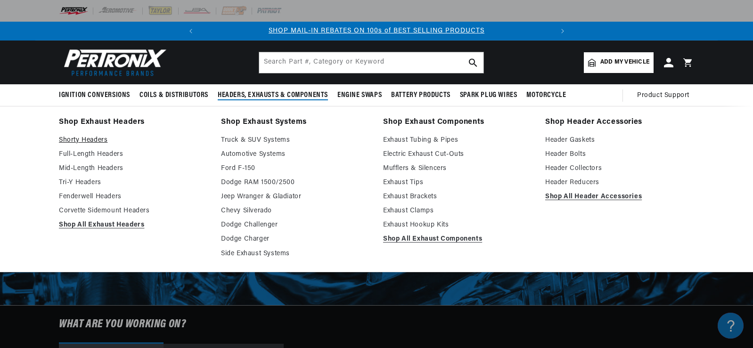
click at [92, 137] on link "Shorty Headers" at bounding box center [133, 140] width 149 height 11
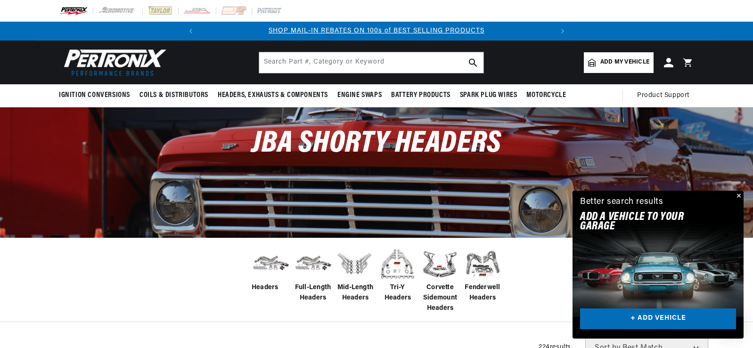
click at [394, 270] on img at bounding box center [398, 264] width 38 height 38
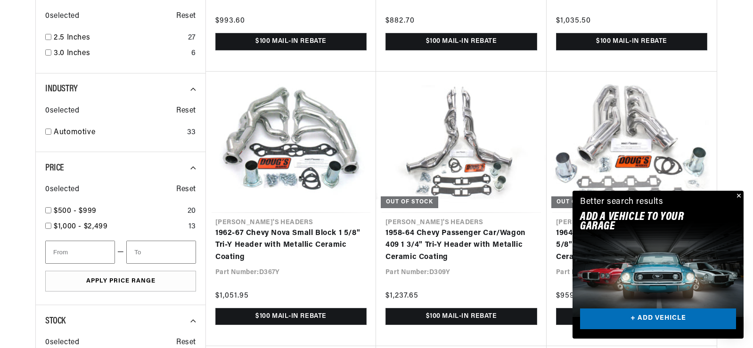
scroll to position [0, 352]
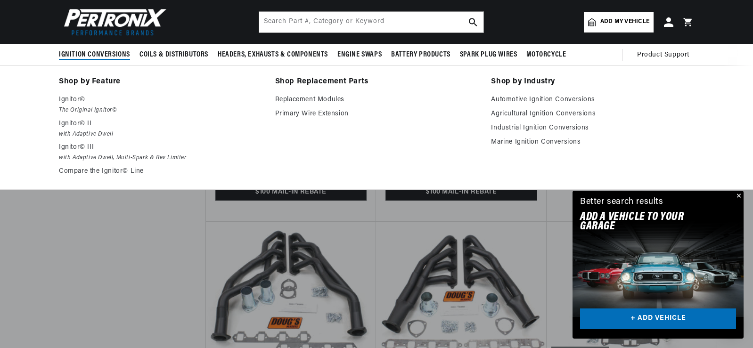
scroll to position [0, 352]
click at [126, 155] on em "with Adaptive Dwell, Multi-Spark & Rev Limiter" at bounding box center [160, 158] width 203 height 10
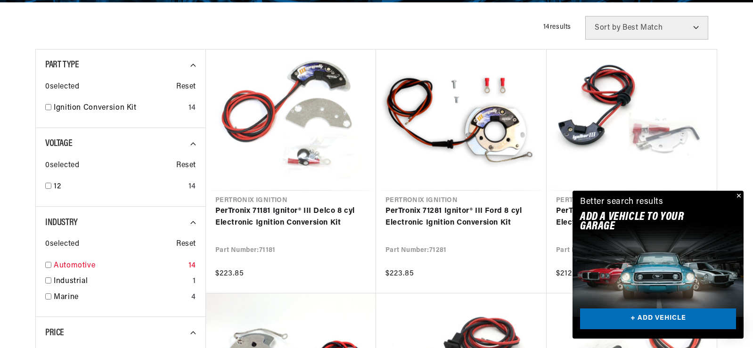
click at [50, 265] on input "checkbox" at bounding box center [48, 265] width 6 height 6
checkbox input "true"
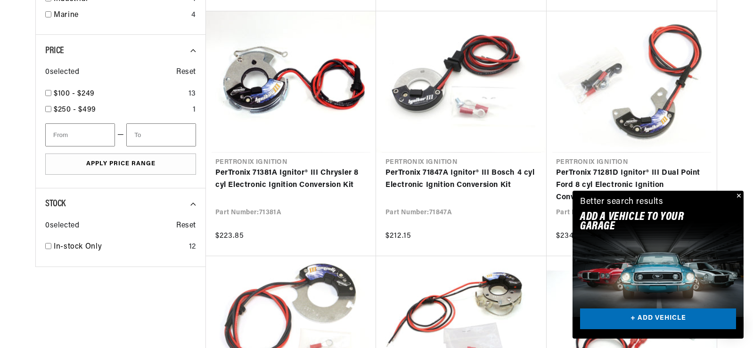
scroll to position [518, 0]
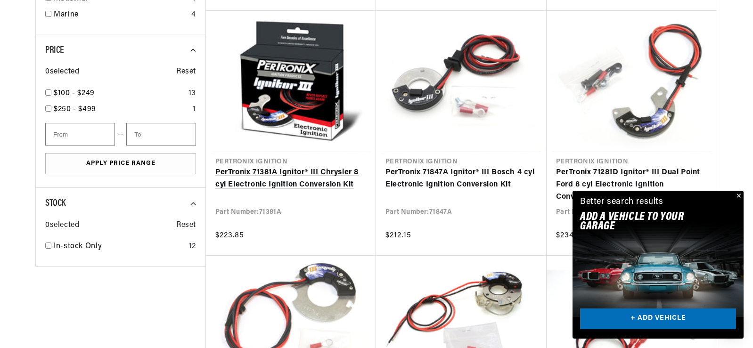
click at [307, 172] on link "PerTronix 71381A Ignitor® III Chrysler 8 cyl Electronic Ignition Conversion Kit" at bounding box center [290, 179] width 151 height 24
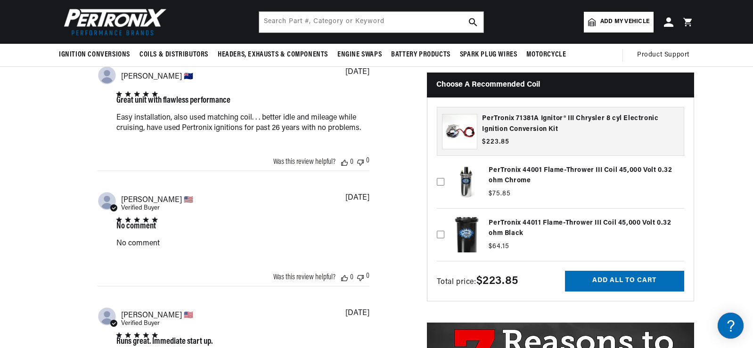
scroll to position [707, 0]
